Goal: Task Accomplishment & Management: Manage account settings

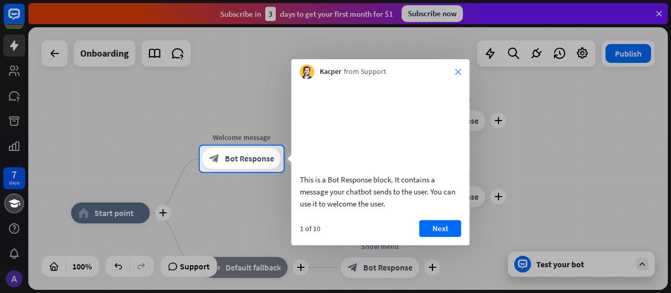
click at [456, 69] on icon "close" at bounding box center [458, 72] width 6 height 6
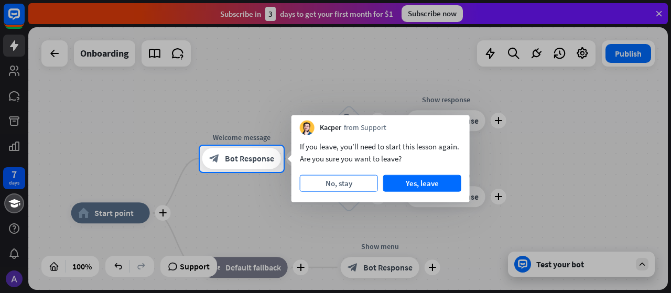
click at [358, 188] on button "No, stay" at bounding box center [339, 183] width 78 height 17
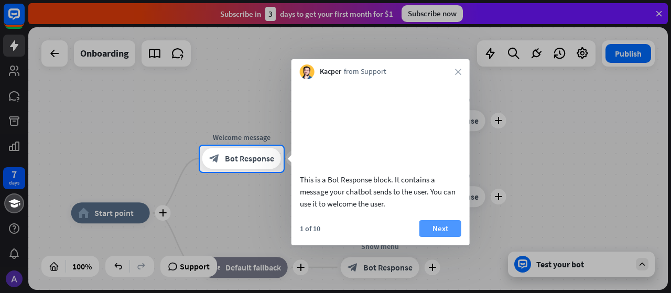
click at [433, 237] on button "Next" at bounding box center [440, 228] width 42 height 17
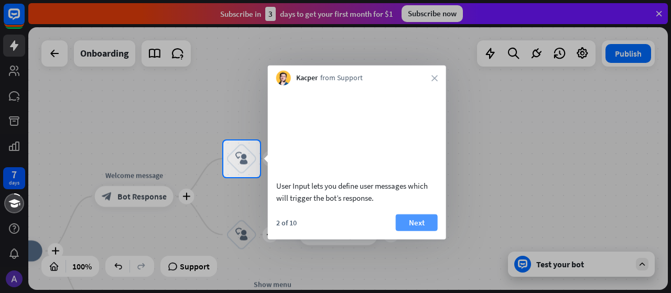
click at [412, 231] on button "Next" at bounding box center [417, 222] width 42 height 17
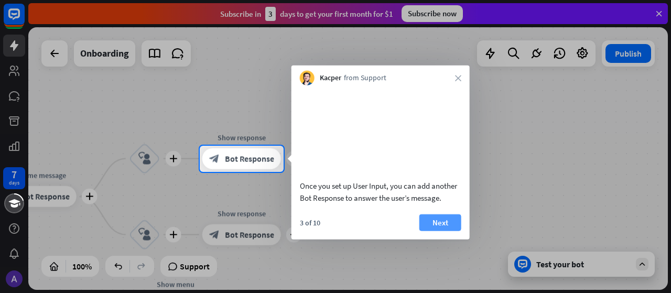
click at [441, 231] on button "Next" at bounding box center [440, 222] width 42 height 17
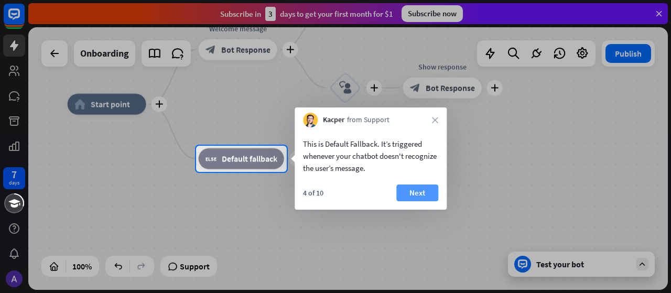
click at [410, 190] on button "Next" at bounding box center [417, 192] width 42 height 17
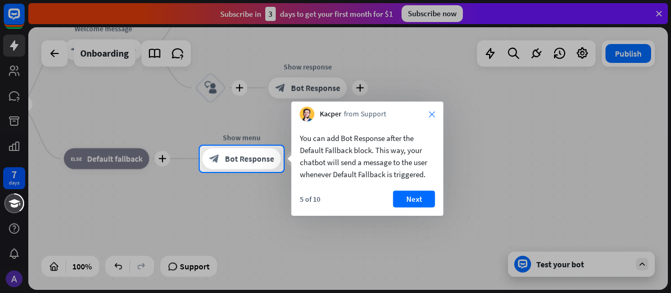
click at [433, 113] on icon "close" at bounding box center [432, 114] width 6 height 6
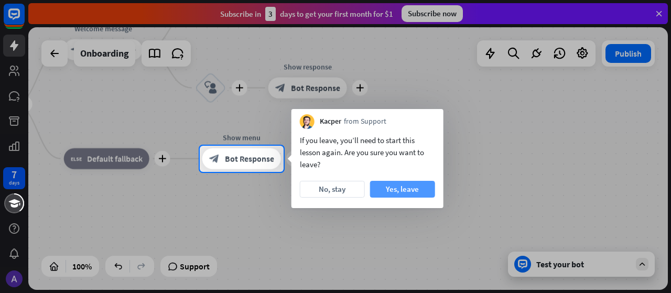
click at [388, 189] on button "Yes, leave" at bounding box center [402, 189] width 65 height 17
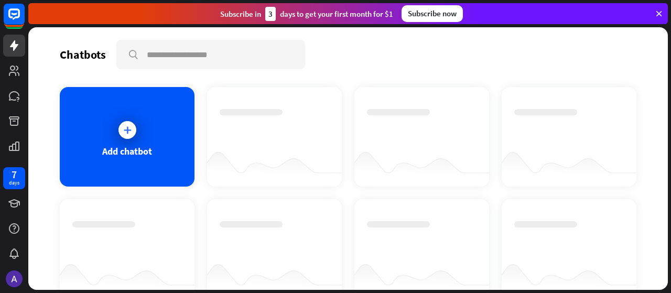
click at [436, 11] on div "Subscribe now" at bounding box center [431, 13] width 61 height 17
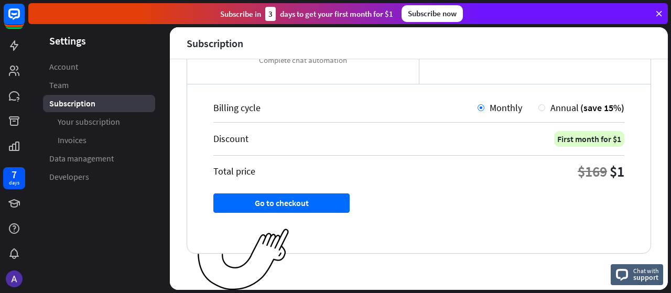
scroll to position [255, 0]
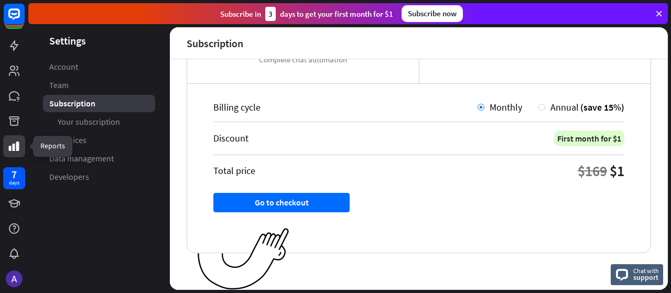
click at [17, 147] on icon at bounding box center [14, 145] width 10 height 9
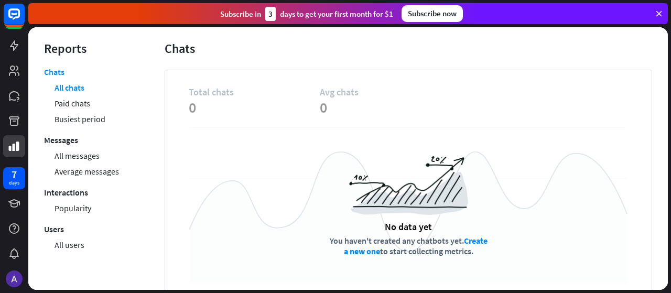
scroll to position [71, 0]
